Goal: Task Accomplishment & Management: Use online tool/utility

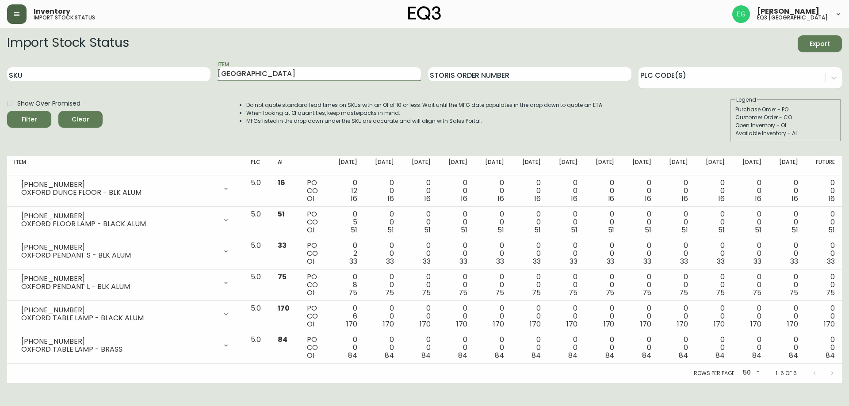
click at [16, 14] on icon "button" at bounding box center [16, 14] width 7 height 7
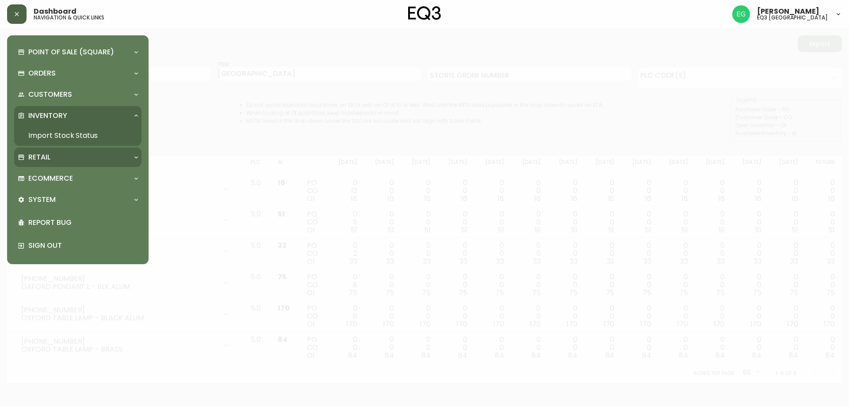
click at [59, 157] on div "Retail" at bounding box center [73, 158] width 111 height 10
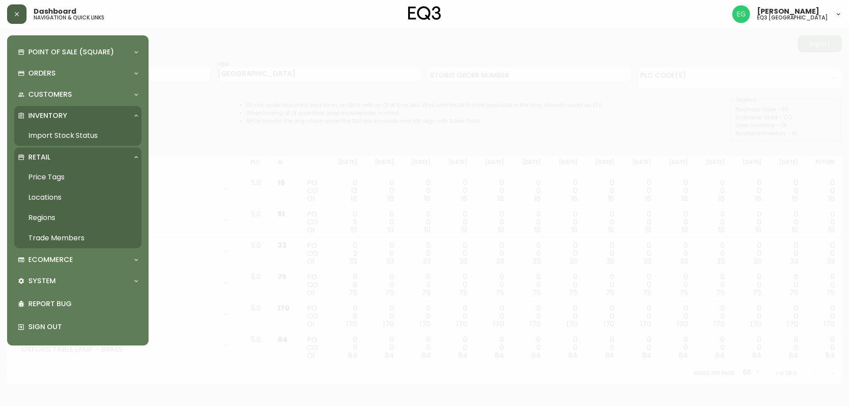
click at [49, 176] on link "Price Tags" at bounding box center [77, 177] width 127 height 20
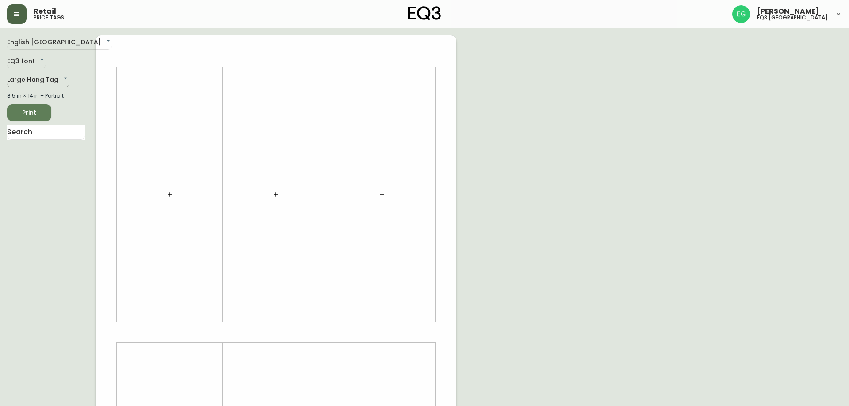
click at [36, 79] on body "Retail price tags [PERSON_NAME] eq3 [GEOGRAPHIC_DATA] English [GEOGRAPHIC_DATA]…" at bounding box center [424, 314] width 849 height 629
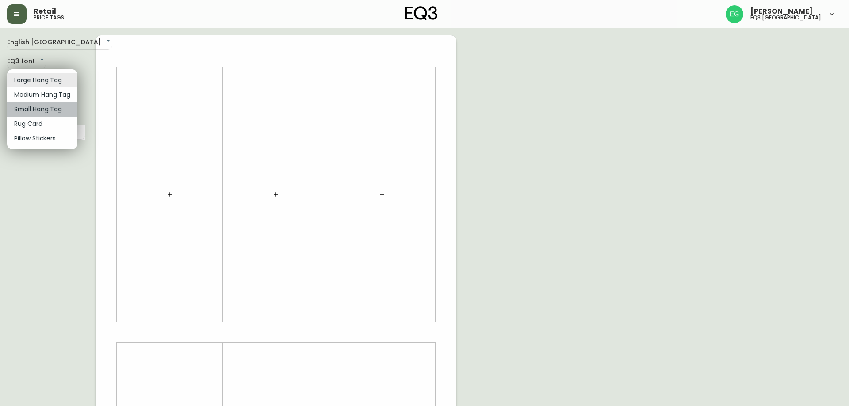
click at [37, 110] on li "Small Hang Tag" at bounding box center [42, 109] width 70 height 15
type input "small"
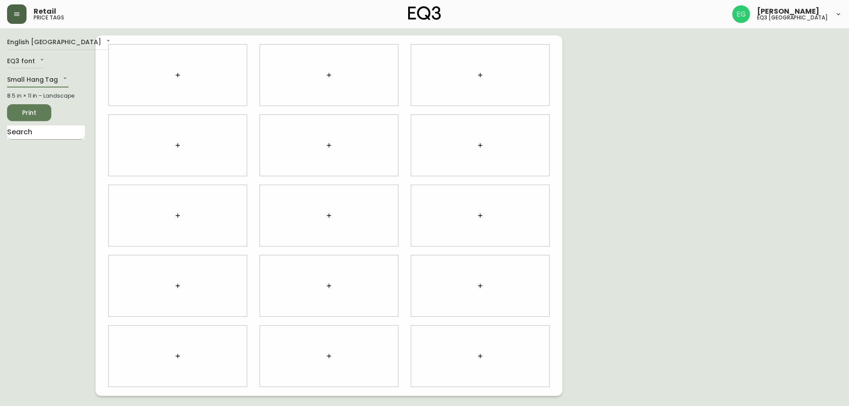
click at [24, 135] on input "text" at bounding box center [46, 133] width 78 height 14
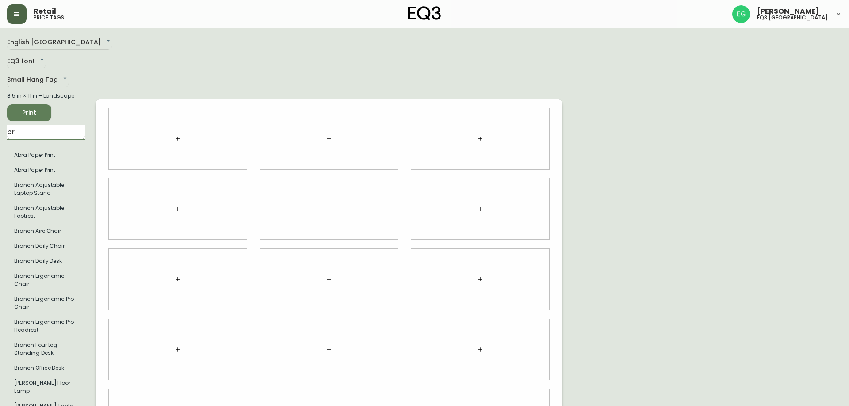
type input "b"
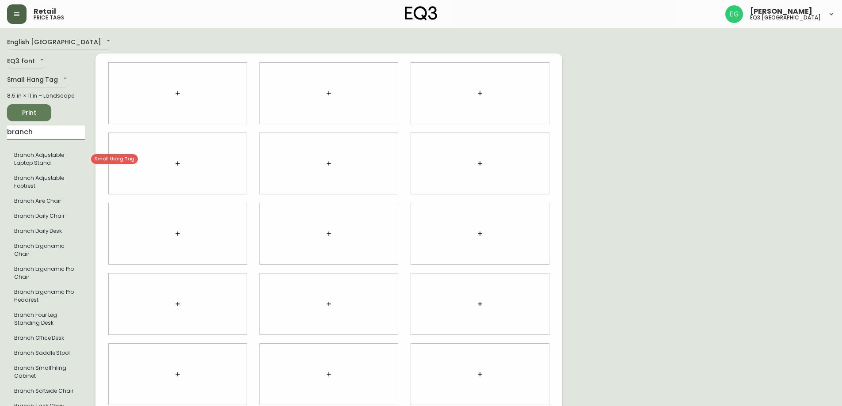
type input "branch"
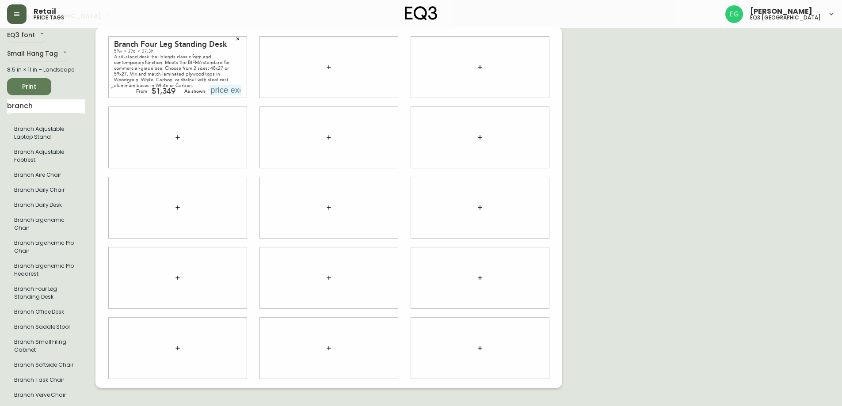
click at [221, 92] on input "text" at bounding box center [226, 90] width 32 height 11
type input "$1449"
drag, startPoint x: 51, startPoint y: 103, endPoint x: 0, endPoint y: 94, distance: 51.6
click at [0, 94] on main "English [GEOGRAPHIC_DATA] en_CA EQ3 font EQ3 Small Hang Tag small 8.5 in × 11 i…" at bounding box center [421, 204] width 842 height 404
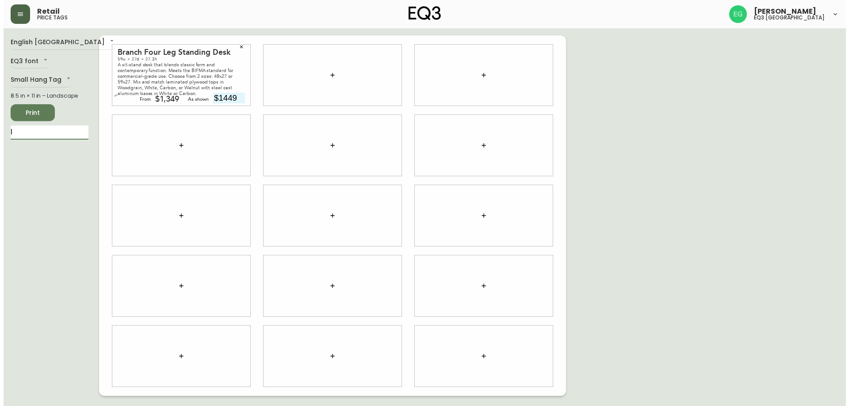
scroll to position [0, 0]
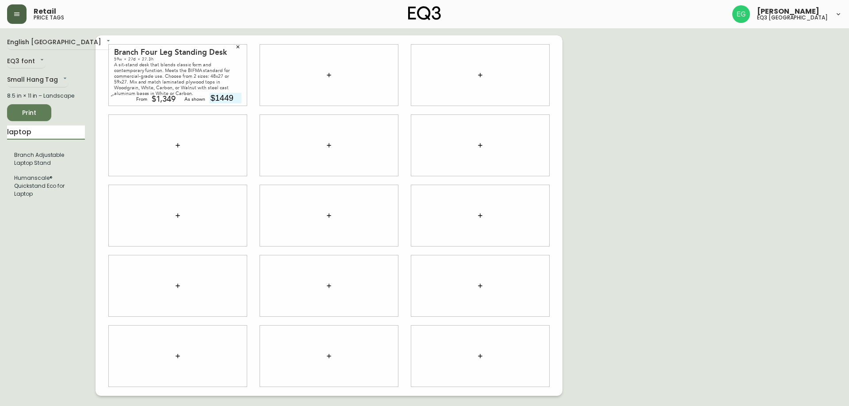
type input "laptop"
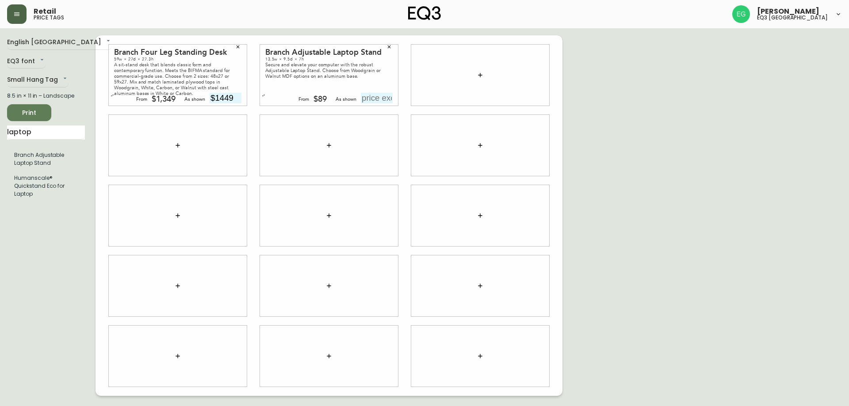
click at [379, 103] on input "text" at bounding box center [377, 98] width 32 height 11
type input "$89"
drag, startPoint x: 38, startPoint y: 135, endPoint x: 0, endPoint y: 122, distance: 40.4
click at [0, 122] on main "English Canada en_CA EQ3 font EQ3 Small Hang Tag small 8.5 in × 11 in – Landsca…" at bounding box center [424, 212] width 849 height 368
type input "ergo"
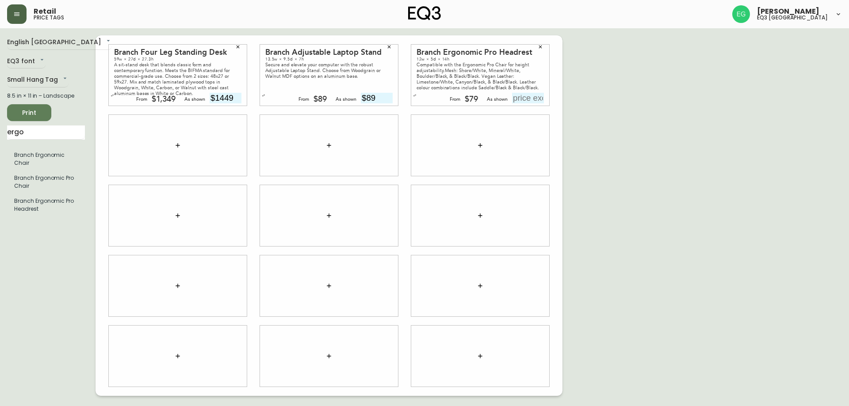
click at [534, 101] on input "text" at bounding box center [528, 98] width 32 height 11
type input "$79"
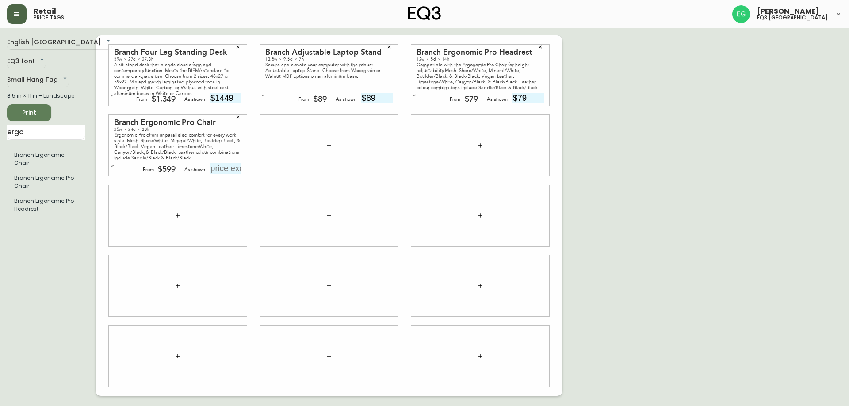
click at [216, 168] on input "text" at bounding box center [226, 168] width 32 height 11
type input "$8"
type input "$599"
drag, startPoint x: 49, startPoint y: 135, endPoint x: 0, endPoint y: 169, distance: 60.0
click at [0, 169] on main "English Canada en_CA EQ3 font EQ3 Small Hang Tag small 8.5 in × 11 in – Landsca…" at bounding box center [424, 212] width 849 height 368
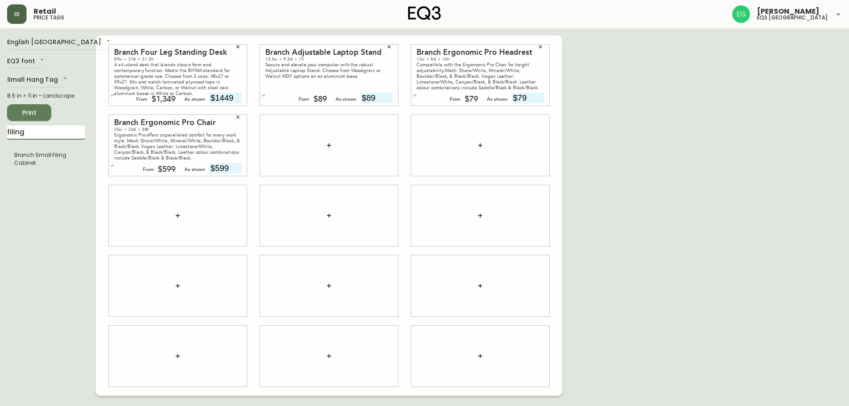
type input "filing"
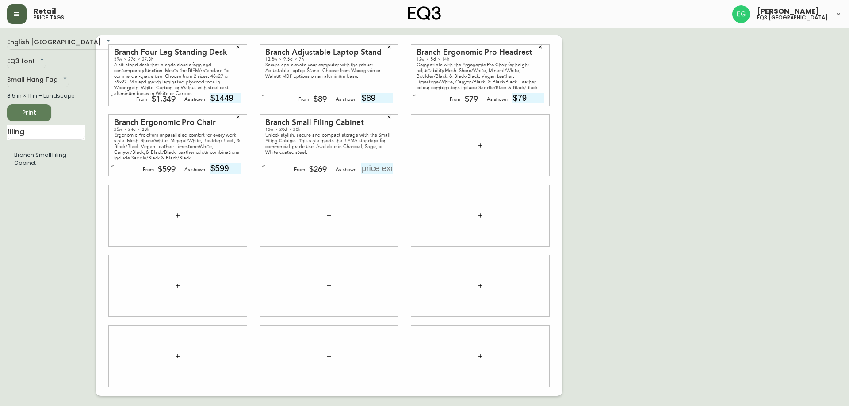
click at [383, 171] on input "text" at bounding box center [377, 168] width 32 height 11
type input "$269"
drag, startPoint x: 19, startPoint y: 125, endPoint x: 0, endPoint y: 95, distance: 35.6
click at [0, 95] on main "English [GEOGRAPHIC_DATA] en_CA EQ3 font EQ3 Small Hang Tag small 8.5 in × 11 i…" at bounding box center [424, 212] width 849 height 368
type input "verve"
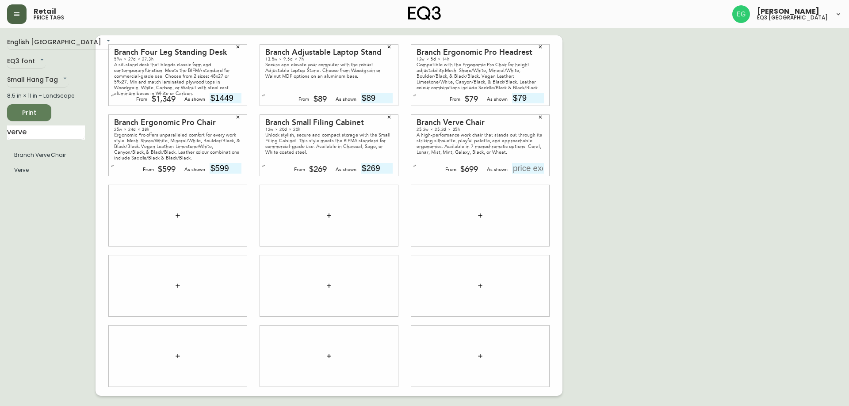
click at [534, 164] on input "text" at bounding box center [528, 168] width 32 height 11
type input "$749"
click at [183, 241] on div at bounding box center [178, 215] width 138 height 61
drag, startPoint x: 46, startPoint y: 139, endPoint x: 38, endPoint y: 138, distance: 7.6
click at [38, 138] on div "verve Branch Verve Chair Verve" at bounding box center [46, 154] width 78 height 56
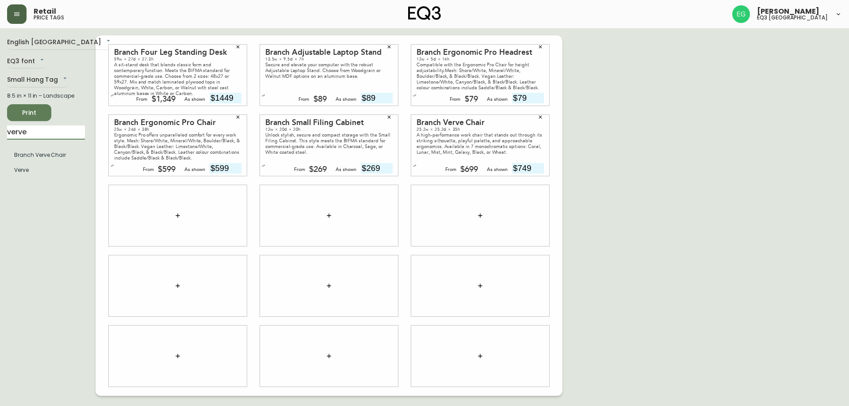
drag, startPoint x: 38, startPoint y: 138, endPoint x: 0, endPoint y: 130, distance: 39.2
click at [0, 130] on main "English Canada en_CA EQ3 font EQ3 Small Hang Tag small 8.5 in × 11 in – Landsca…" at bounding box center [424, 212] width 849 height 368
type input "branch s"
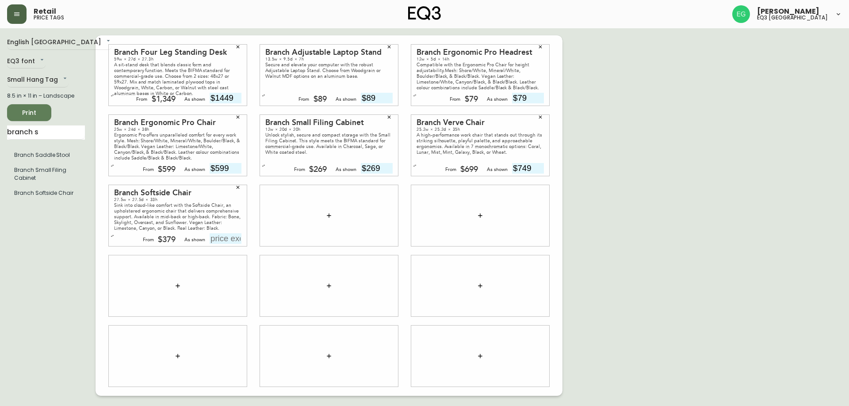
click at [231, 242] on input "text" at bounding box center [226, 238] width 32 height 11
type input "$429"
drag, startPoint x: 41, startPoint y: 130, endPoint x: 17, endPoint y: 100, distance: 38.0
click at [0, 151] on main "English Canada en_CA EQ3 font EQ3 Small Hang Tag small 8.5 in × 11 in – Landsca…" at bounding box center [424, 212] width 849 height 368
type input "adjust"
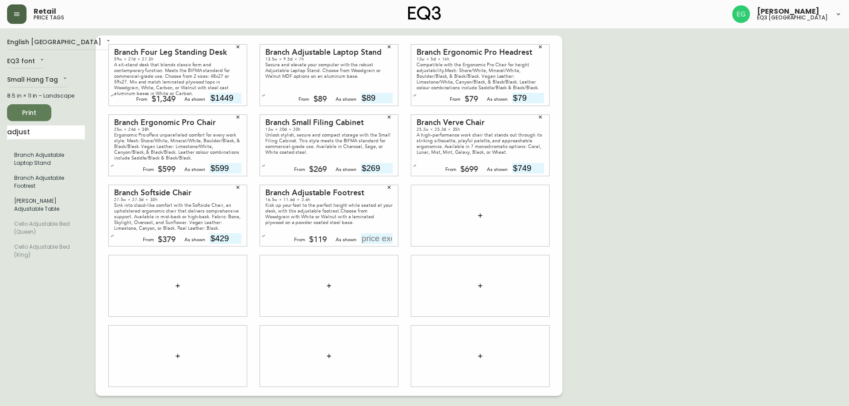
click at [366, 233] on div "Branch Adjustable Footrest 16.5w × 11.6d × 2.6h Kick up your feet to the perfec…" at bounding box center [329, 215] width 138 height 61
click at [374, 237] on input "text" at bounding box center [377, 238] width 32 height 11
type input "$119"
click at [500, 243] on div at bounding box center [480, 215] width 138 height 61
click at [25, 115] on span "Print" at bounding box center [29, 112] width 30 height 11
